Goal: Transaction & Acquisition: Purchase product/service

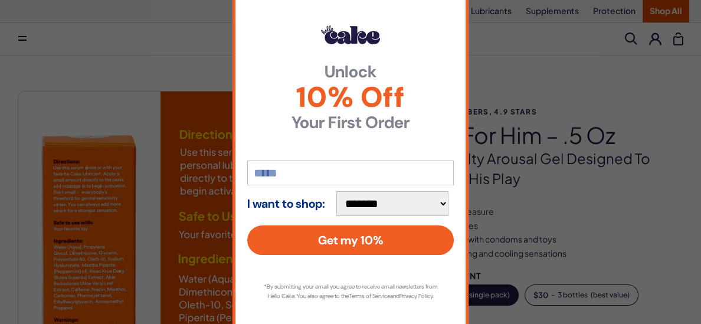
scroll to position [47, 0]
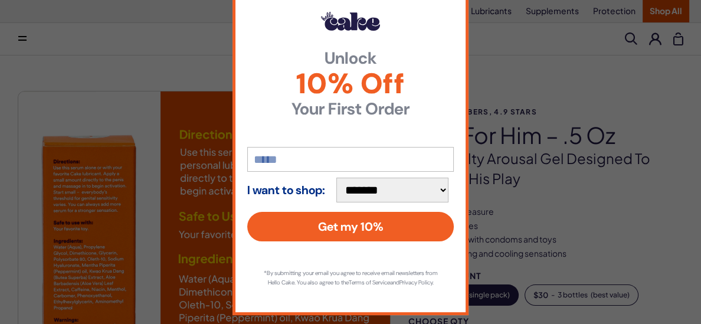
click at [528, 179] on div "**********" at bounding box center [350, 162] width 701 height 324
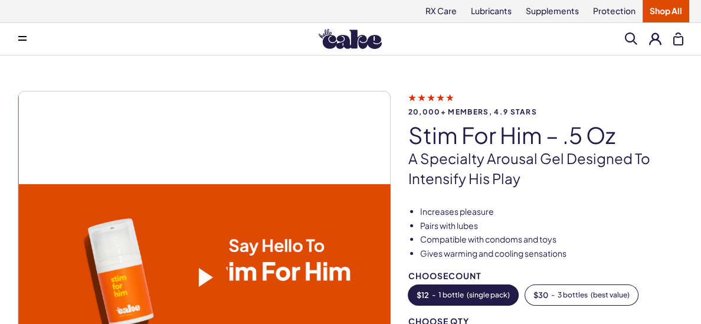
click at [501, 113] on span "20,000+ members, 4.9 stars" at bounding box center [545, 112] width 275 height 8
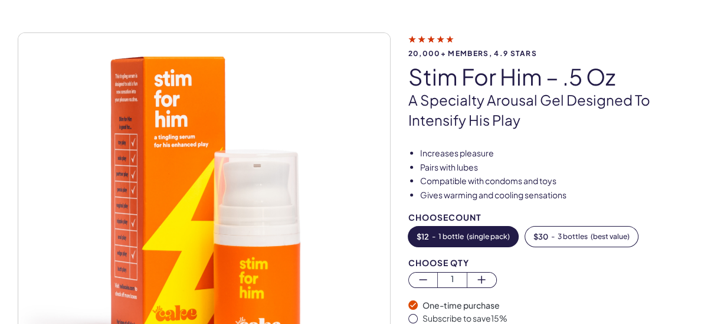
scroll to position [116, 0]
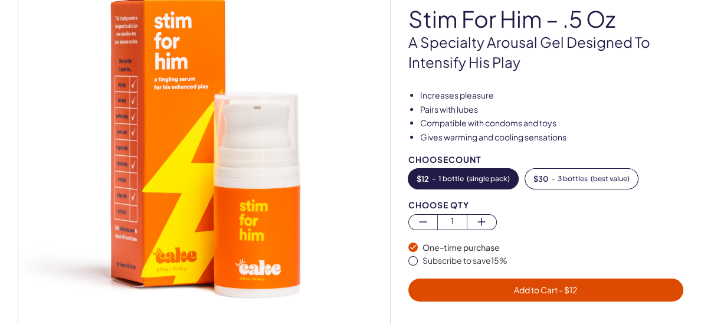
click at [258, 255] on img at bounding box center [203, 160] width 371 height 371
click at [180, 188] on img at bounding box center [203, 160] width 371 height 371
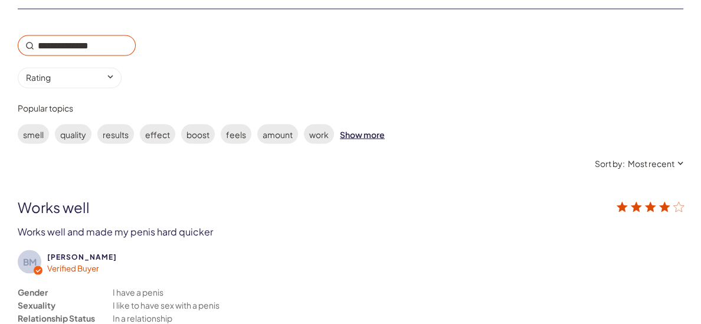
scroll to position [1589, 0]
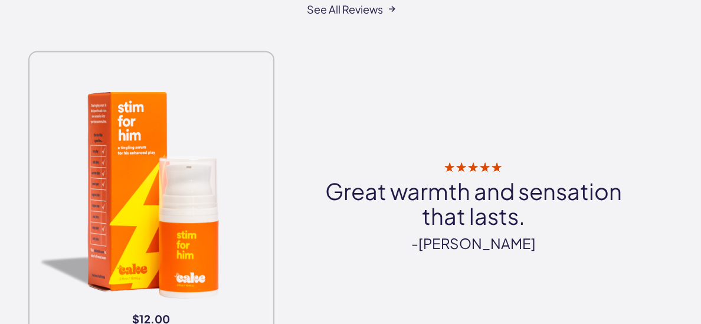
click at [189, 258] on img at bounding box center [151, 195] width 234 height 234
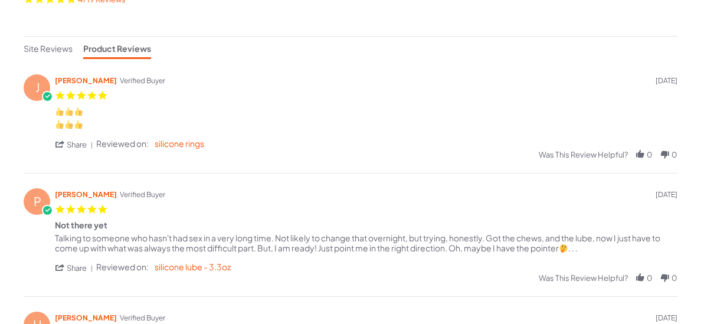
scroll to position [288, 0]
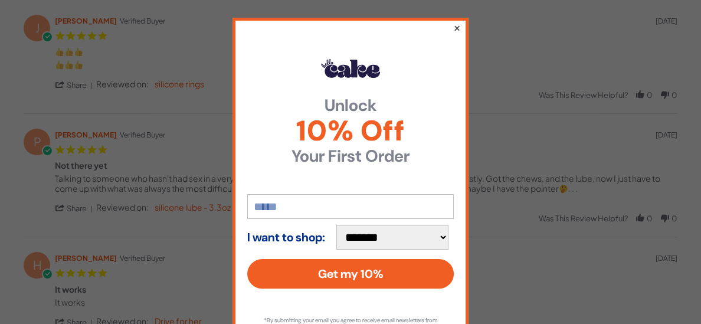
click at [456, 29] on button "×" at bounding box center [457, 28] width 8 height 14
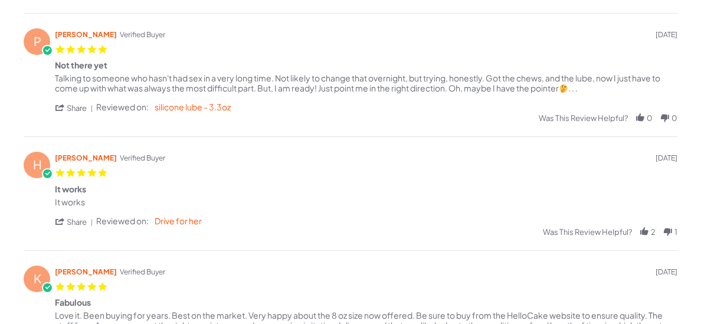
scroll to position [0, 0]
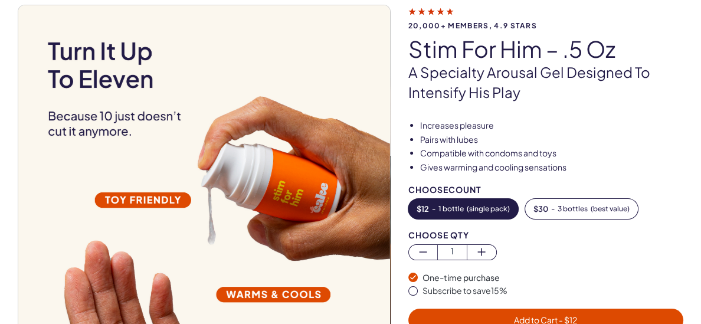
scroll to position [141, 0]
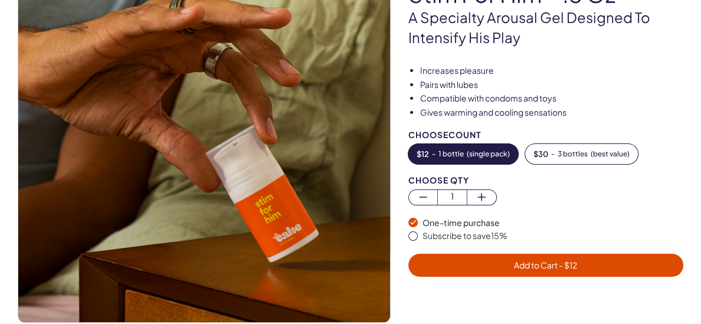
click at [530, 265] on span "Add to Cart - $ 12" at bounding box center [545, 264] width 63 height 11
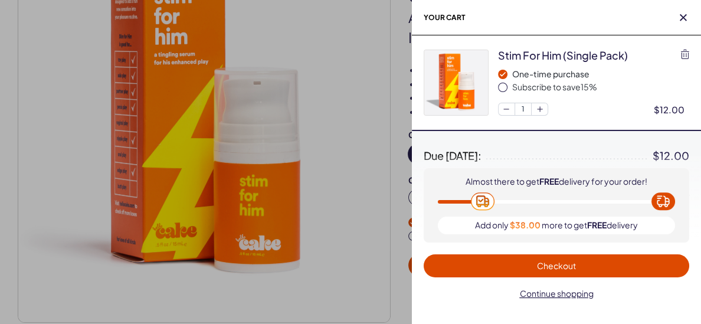
click at [167, 248] on div at bounding box center [350, 162] width 701 height 324
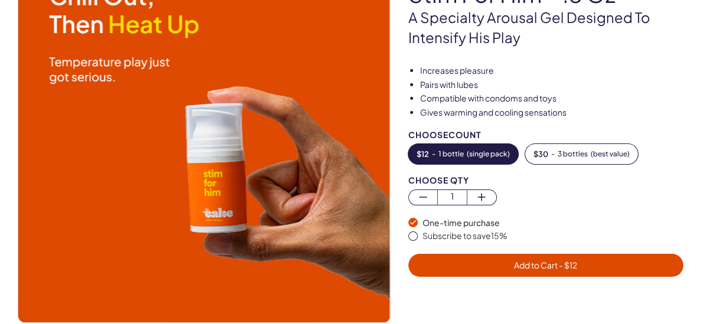
click at [215, 222] on img at bounding box center [203, 135] width 371 height 371
